Goal: Navigation & Orientation: Find specific page/section

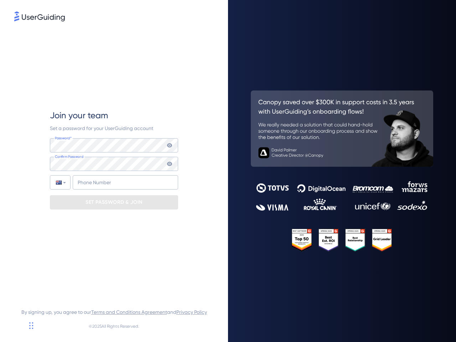
click at [228, 171] on div at bounding box center [342, 171] width 228 height 342
click at [40, 17] on img at bounding box center [39, 16] width 51 height 10
click at [169, 145] on icon at bounding box center [169, 145] width 5 height 4
click at [169, 164] on icon at bounding box center [169, 164] width 5 height 4
click at [60, 182] on div at bounding box center [59, 183] width 6 height 4
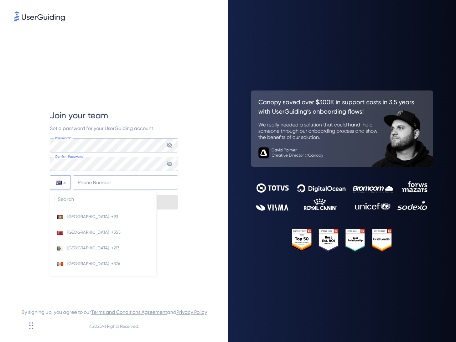
click at [114, 202] on input "search" at bounding box center [104, 199] width 100 height 11
click at [129, 312] on link "Terms and Conditions Agreement" at bounding box center [129, 312] width 76 height 6
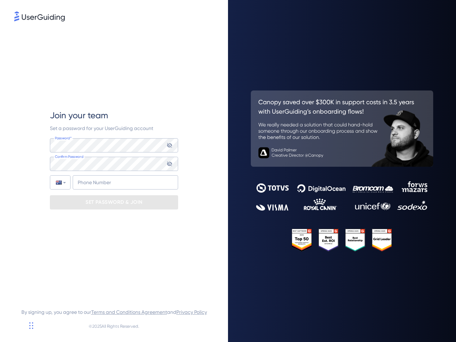
click at [194, 312] on link "Privacy Policy" at bounding box center [191, 312] width 31 height 6
click at [31, 325] on div "Chat Widget" at bounding box center [18, 325] width 36 height 34
